Goal: Task Accomplishment & Management: Complete application form

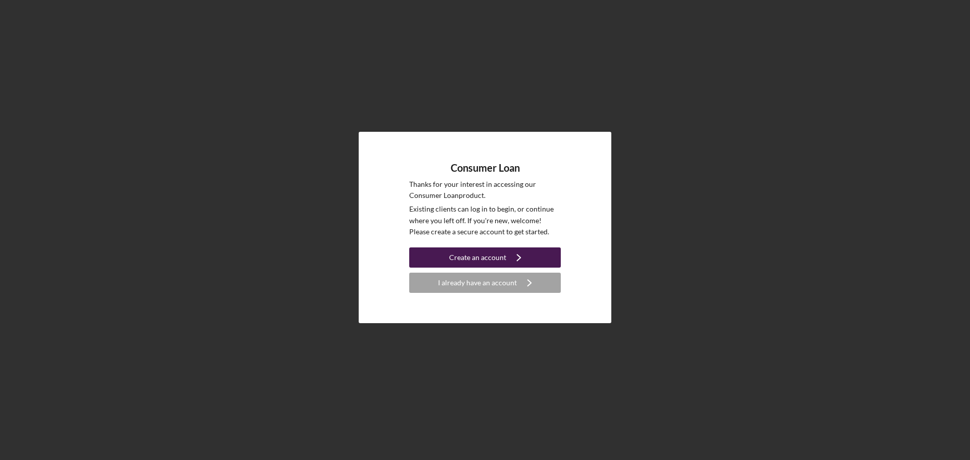
click at [536, 258] on button "Create an account Icon/Navigate" at bounding box center [485, 258] width 152 height 20
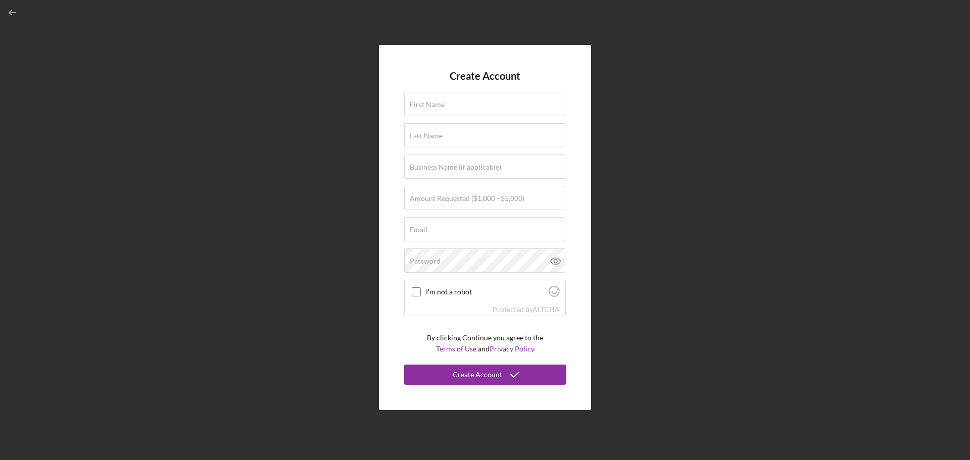
click at [644, 276] on div "Create Account First Name Last Name Business Name (if applicable) Amount Reques…" at bounding box center [485, 227] width 960 height 455
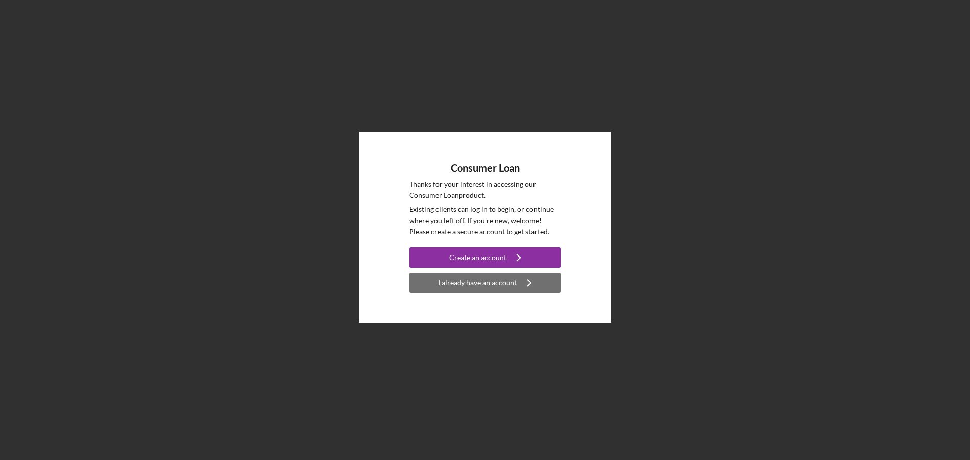
click at [514, 279] on div "I already have an account" at bounding box center [477, 283] width 79 height 20
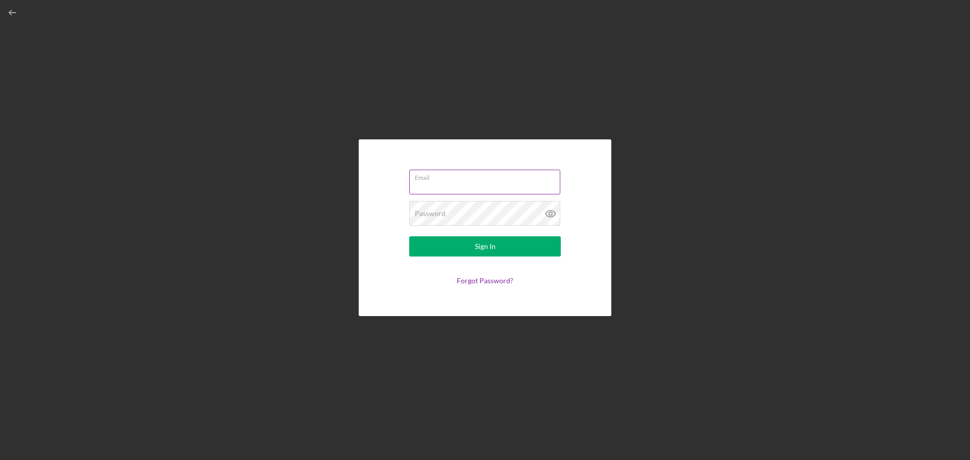
type input "derekdeluna20@gmail.com"
click at [494, 240] on div "Sign In" at bounding box center [485, 246] width 21 height 20
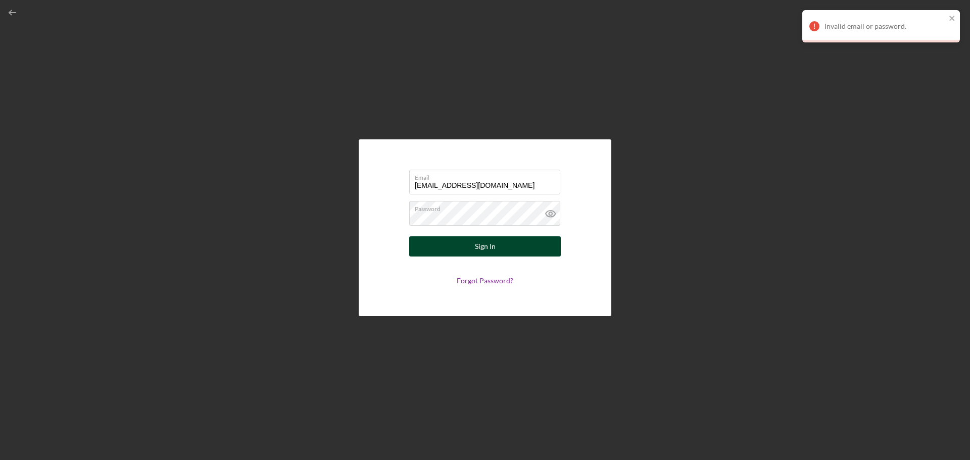
click at [517, 242] on button "Sign In" at bounding box center [485, 246] width 152 height 20
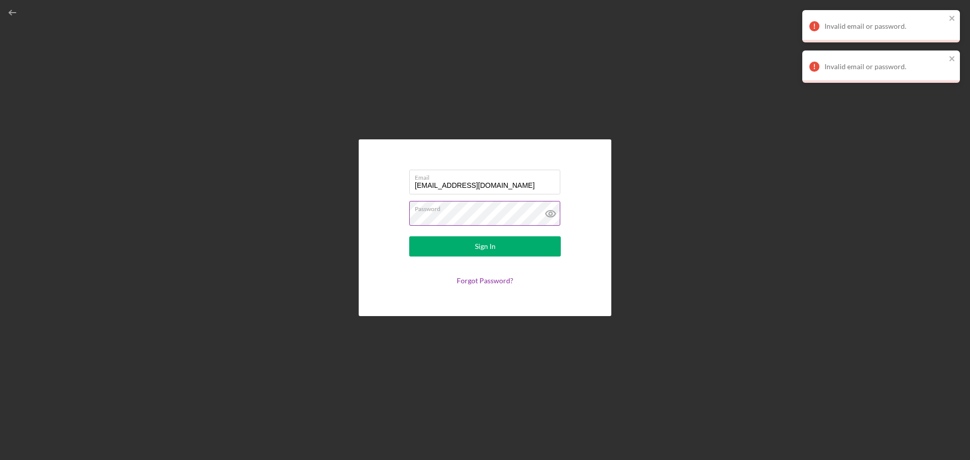
click at [556, 218] on icon at bounding box center [550, 213] width 25 height 25
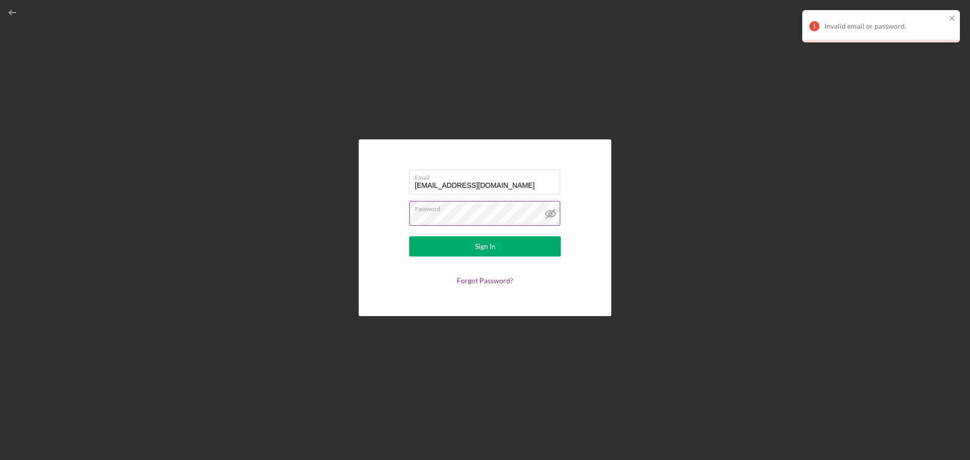
click at [409, 236] on button "Sign In" at bounding box center [485, 246] width 152 height 20
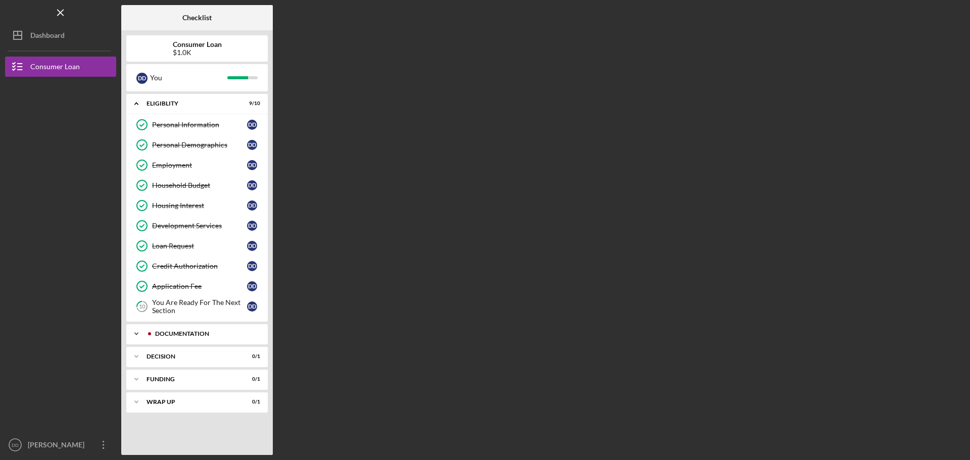
click at [212, 331] on div "Documentation" at bounding box center [205, 334] width 100 height 6
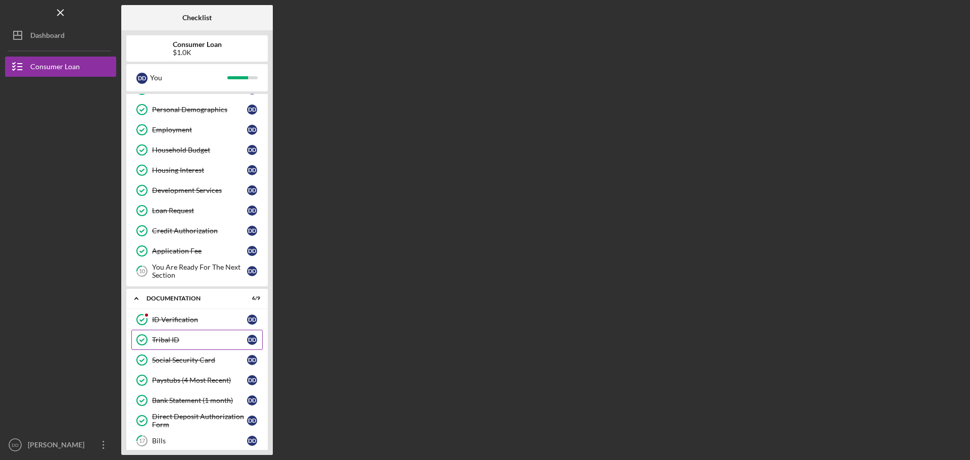
scroll to position [51, 0]
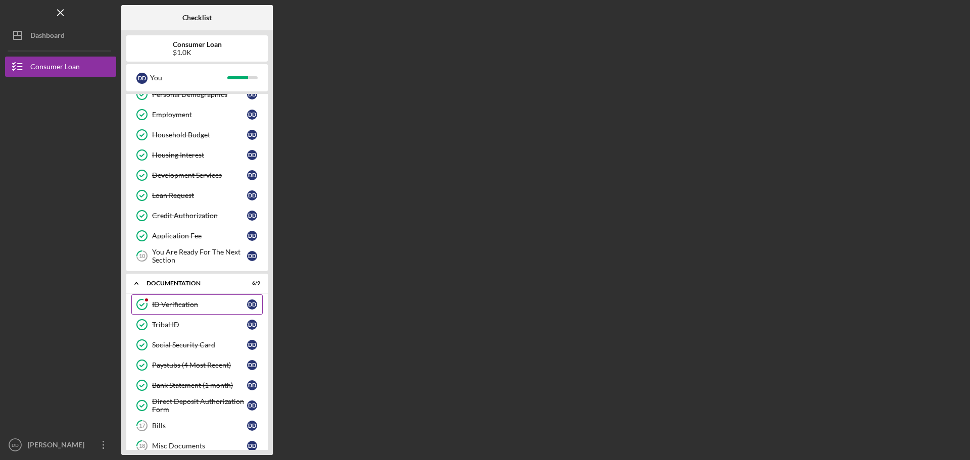
click at [203, 301] on div "ID Verification" at bounding box center [199, 305] width 95 height 8
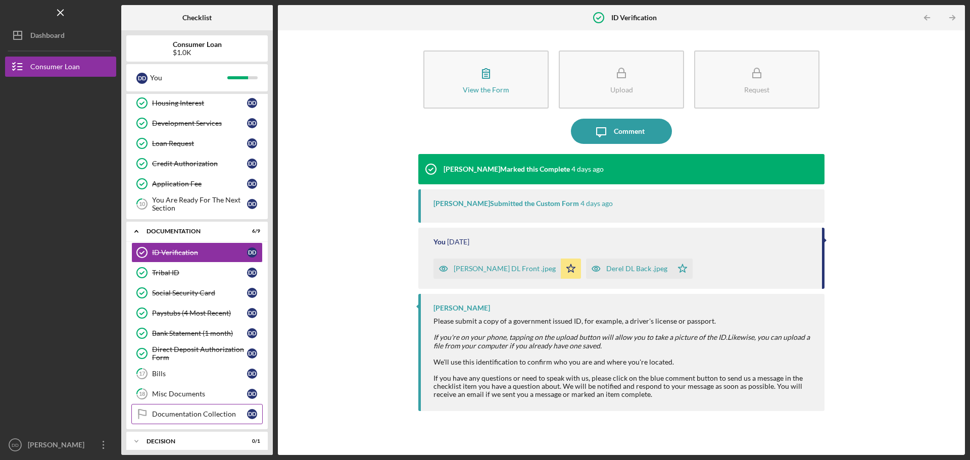
scroll to position [152, 0]
